Goal: Information Seeking & Learning: Learn about a topic

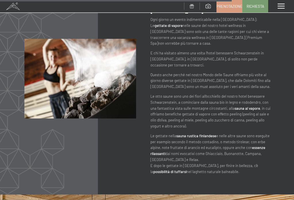
scroll to position [2041, 0]
click at [283, 5] on span at bounding box center [280, 6] width 7 height 5
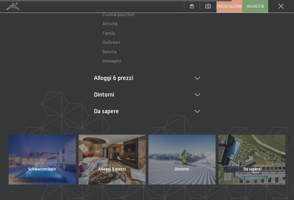
scroll to position [92, 0]
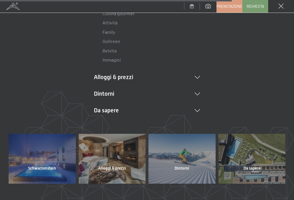
click at [199, 74] on li "Alloggi & prezzi Servizi inclusi Camere & prezzi Lista Offerte Lista Prezzi per…" at bounding box center [147, 77] width 106 height 8
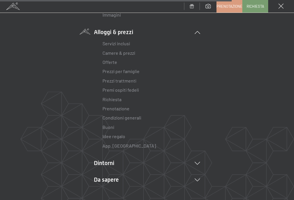
scroll to position [138, 0]
click at [112, 59] on link "Offerte" at bounding box center [109, 61] width 15 height 5
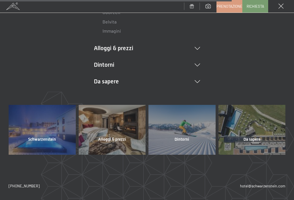
scroll to position [120, 0]
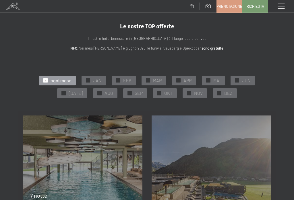
click at [136, 90] on span "SEP" at bounding box center [139, 93] width 8 height 6
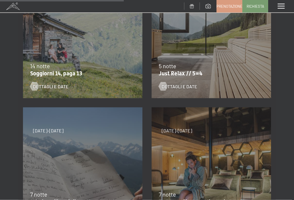
scroll to position [265, 0]
click at [199, 70] on p "Just Relax // 5=4" at bounding box center [210, 73] width 102 height 7
click at [188, 85] on span "Dettagli e Date" at bounding box center [180, 86] width 36 height 6
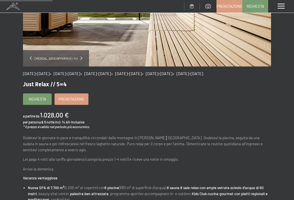
scroll to position [110, 0]
click at [132, 120] on span "Consenso marketing*" at bounding box center [113, 117] width 43 height 6
click at [89, 120] on input "Consenso marketing*" at bounding box center [86, 117] width 6 height 6
checkbox input "false"
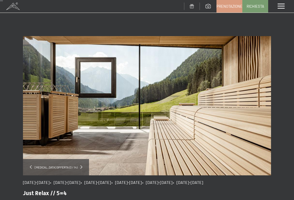
scroll to position [0, 0]
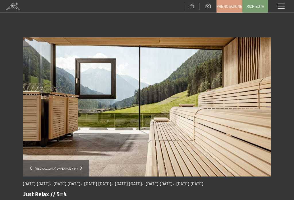
click at [282, 6] on span at bounding box center [280, 6] width 7 height 5
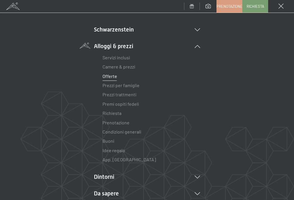
scroll to position [35, 0]
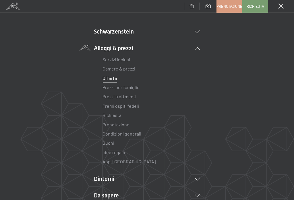
click at [124, 95] on link "Prezzi trattmenti" at bounding box center [119, 96] width 34 height 5
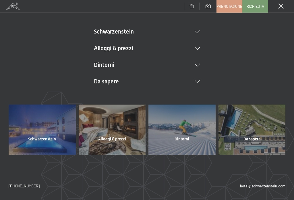
scroll to position [35, 0]
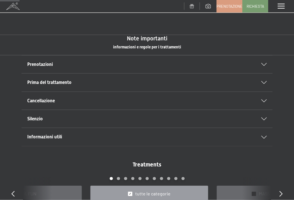
scroll to position [306, 0]
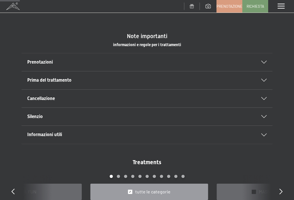
click at [263, 61] on icon at bounding box center [263, 62] width 5 height 3
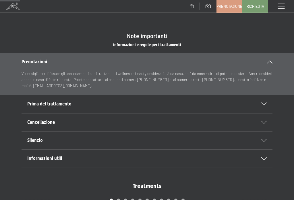
click at [266, 101] on div "Prima del trattamento" at bounding box center [146, 104] width 239 height 18
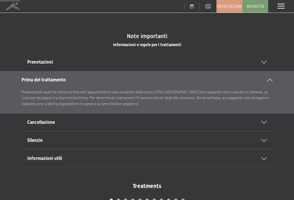
click at [264, 137] on div "Silenzio" at bounding box center [146, 141] width 239 height 18
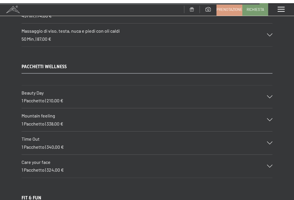
scroll to position [4029, 0]
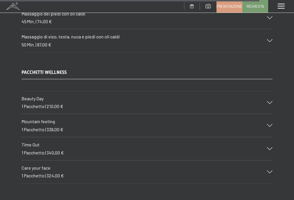
click at [271, 171] on icon at bounding box center [269, 172] width 5 height 3
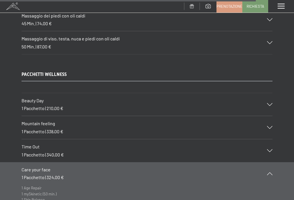
scroll to position [4026, 0]
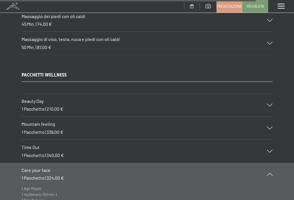
click at [270, 94] on div "Beauty Day 1 Pacchetto | 210,00 €" at bounding box center [147, 105] width 251 height 23
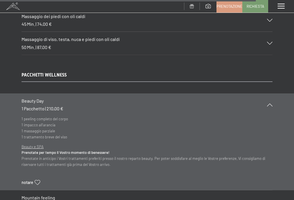
click at [271, 104] on icon at bounding box center [269, 105] width 5 height 3
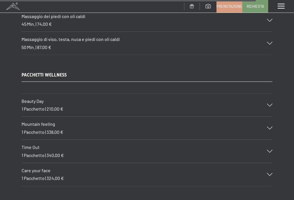
click at [268, 117] on div "Mountain feeling 1 Pacchetto | 338,00 €" at bounding box center [147, 128] width 251 height 23
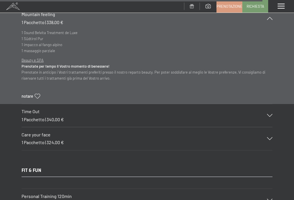
scroll to position [4136, 0]
click at [269, 114] on icon at bounding box center [269, 115] width 5 height 3
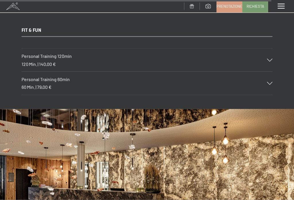
scroll to position [4264, 0]
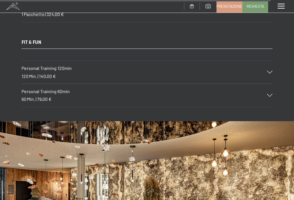
click at [271, 61] on div "Personal Training 120min 120 Min. | 140,00 €" at bounding box center [147, 72] width 251 height 23
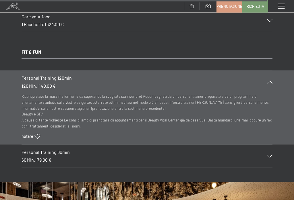
scroll to position [4185, 0]
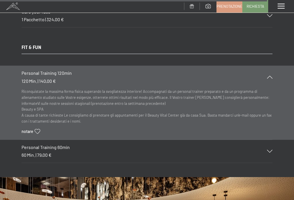
click at [272, 66] on div "Personal Training 120min 120 Min. | 140,00 €" at bounding box center [147, 77] width 251 height 23
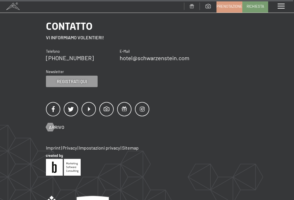
scroll to position [4557, 0]
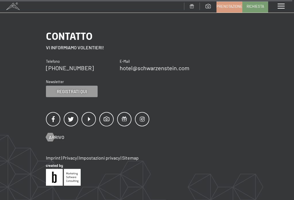
click at [279, 4] on span at bounding box center [280, 6] width 7 height 5
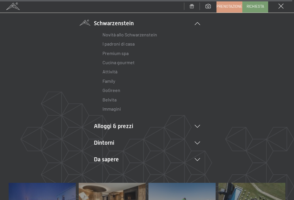
scroll to position [44, 0]
click at [197, 123] on li "Alloggi & prezzi Servizi inclusi Camere & prezzi Lista Offerte Lista Prezzi per…" at bounding box center [147, 126] width 106 height 8
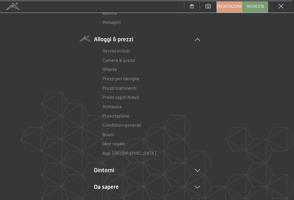
scroll to position [131, 0]
click at [127, 86] on link "Prezzi trattmenti" at bounding box center [119, 87] width 34 height 5
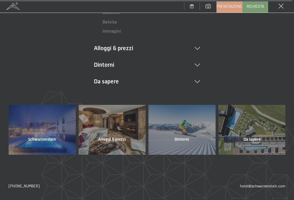
scroll to position [111, 0]
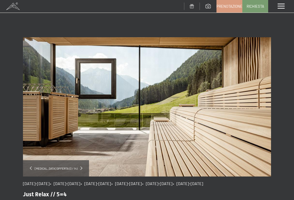
click at [281, 5] on span at bounding box center [280, 6] width 7 height 5
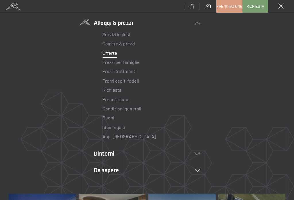
scroll to position [63, 0]
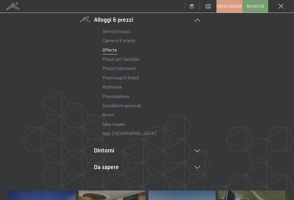
click at [120, 29] on link "Servizi inclusi" at bounding box center [116, 30] width 28 height 5
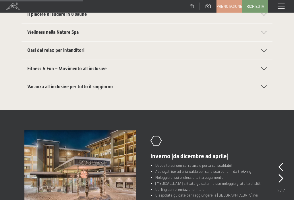
scroll to position [199, 0]
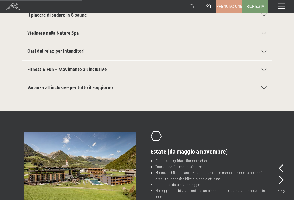
click at [265, 64] on div "Fitness & Fun – Movimento all inclusive" at bounding box center [146, 70] width 239 height 18
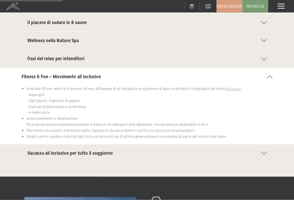
scroll to position [153, 0]
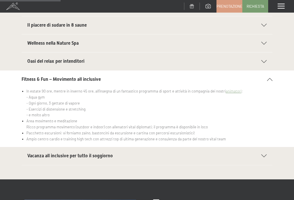
click at [264, 60] on icon at bounding box center [263, 61] width 5 height 3
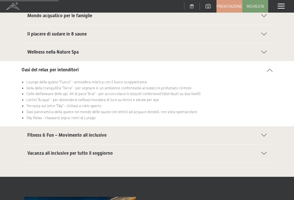
scroll to position [144, 0]
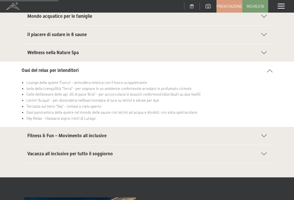
click at [265, 48] on div "Wellness nella Nature Spa" at bounding box center [146, 53] width 239 height 18
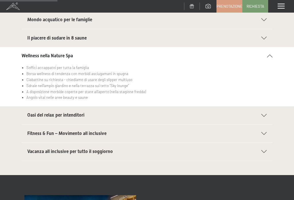
scroll to position [140, 0]
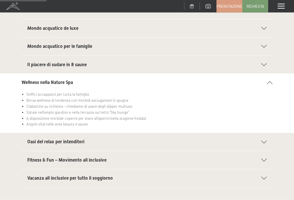
click at [266, 57] on div "Il piacere di sudare in 8 saune" at bounding box center [146, 65] width 239 height 18
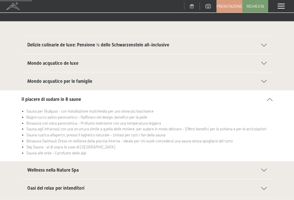
scroll to position [79, 0]
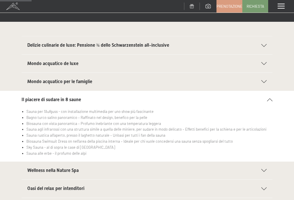
click at [261, 41] on div "Delizie culinarie de luxe: Pensione ¾ dello Schwarzenstein all-inclusive" at bounding box center [146, 45] width 239 height 18
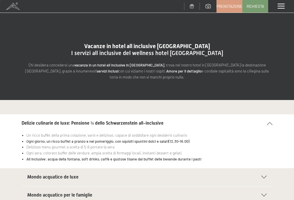
scroll to position [0, 0]
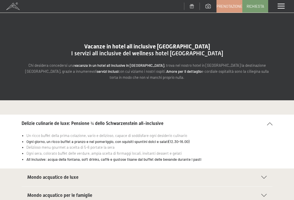
click at [283, 3] on div "Menu" at bounding box center [281, 6] width 26 height 13
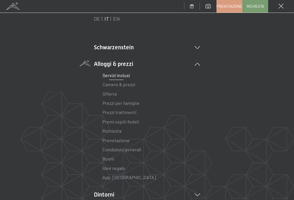
scroll to position [20, 0]
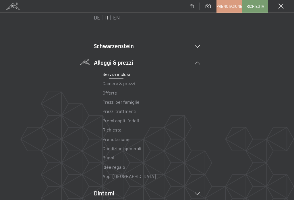
click at [126, 83] on link "Camere & prezzi" at bounding box center [118, 83] width 33 height 5
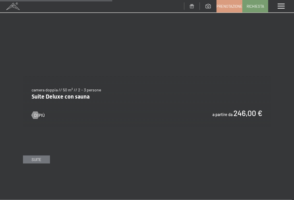
scroll to position [1006, 0]
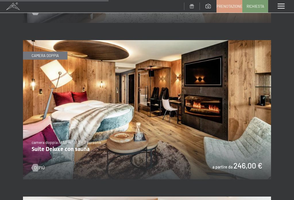
click at [281, 5] on span at bounding box center [280, 6] width 7 height 5
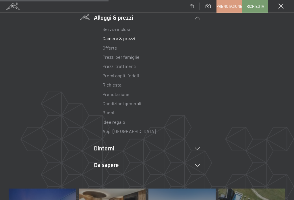
scroll to position [66, 0]
click at [116, 120] on link "Idee regalo" at bounding box center [113, 121] width 23 height 5
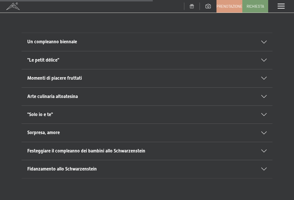
scroll to position [330, 0]
click at [264, 59] on icon at bounding box center [263, 60] width 5 height 3
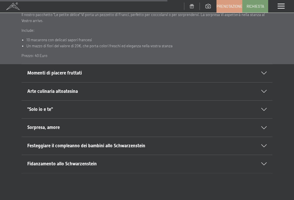
scroll to position [398, 0]
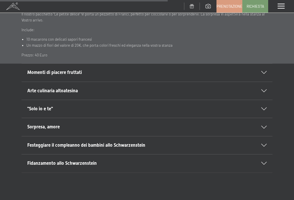
click at [263, 90] on icon at bounding box center [263, 91] width 5 height 3
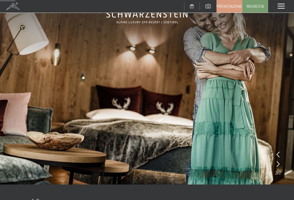
scroll to position [0, 0]
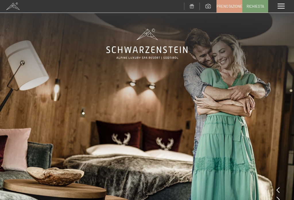
click at [284, 5] on span at bounding box center [280, 6] width 7 height 5
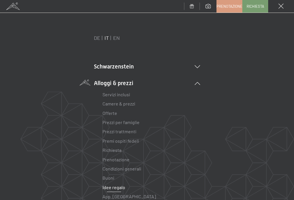
click at [114, 114] on link "Offerte" at bounding box center [109, 112] width 15 height 5
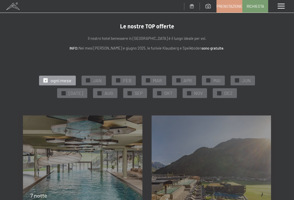
click at [137, 90] on span "SEP" at bounding box center [139, 93] width 8 height 6
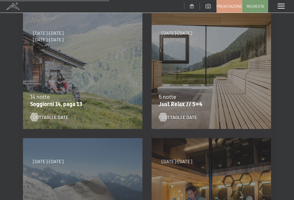
scroll to position [235, 0]
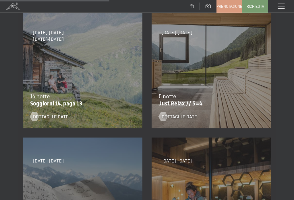
click at [184, 88] on div "7/9/2025-3/10/2025 21/12/2025-26/12/2025 11/1/2026-23/1/2026 8/3/2026-27/3/2026…" at bounding box center [211, 69] width 129 height 129
click at [182, 99] on div "5 notte" at bounding box center [210, 96] width 102 height 8
click at [225, 74] on div "7/9/2025-3/10/2025 21/12/2025-26/12/2025 11/1/2026-23/1/2026 8/3/2026-27/3/2026…" at bounding box center [211, 69] width 129 height 129
click at [186, 112] on div "Dettagli e Date" at bounding box center [208, 112] width 98 height 15
click at [184, 116] on span "Dettagli e Date" at bounding box center [180, 117] width 36 height 6
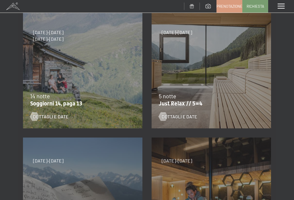
scroll to position [0, 0]
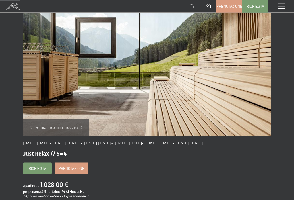
scroll to position [34, 0]
